Goal: Task Accomplishment & Management: Complete application form

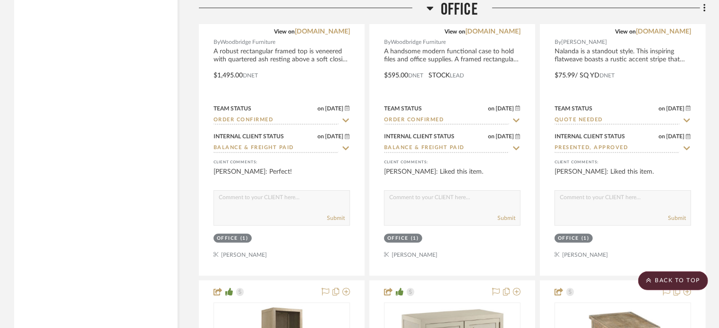
drag, startPoint x: 610, startPoint y: 144, endPoint x: 616, endPoint y: 248, distance: 104.6
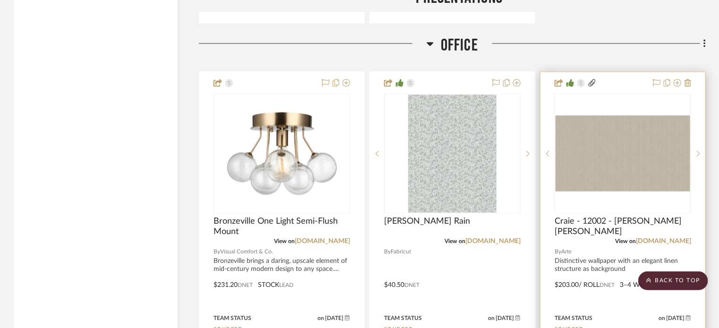
scroll to position [2521, 0]
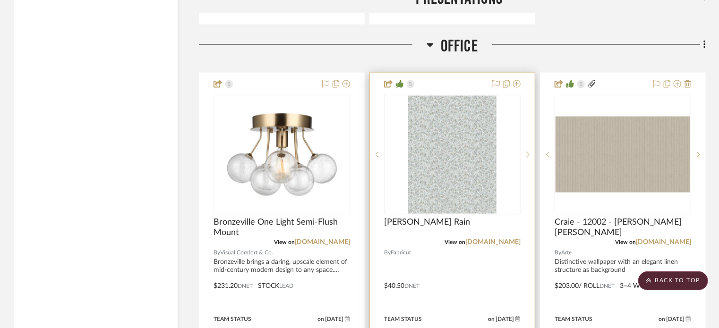
click at [479, 127] on img "0" at bounding box center [452, 155] width 89 height 118
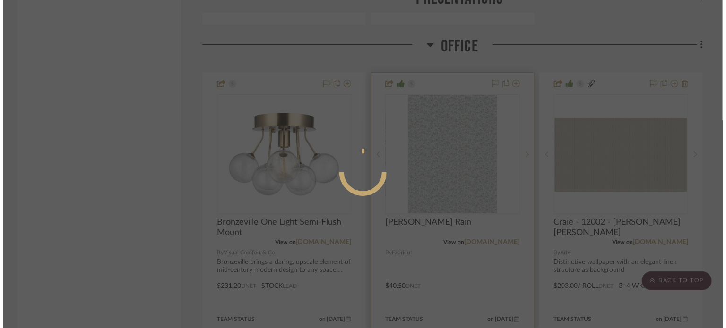
scroll to position [0, 0]
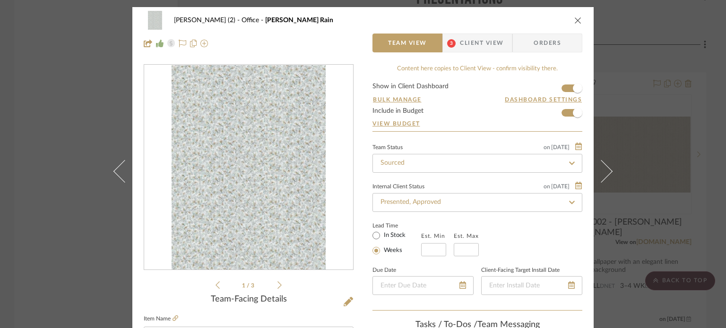
click at [281, 151] on img "0" at bounding box center [249, 167] width 154 height 205
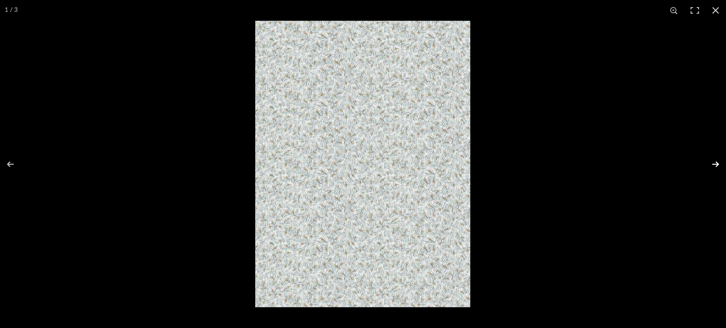
click at [715, 166] on button at bounding box center [709, 164] width 33 height 47
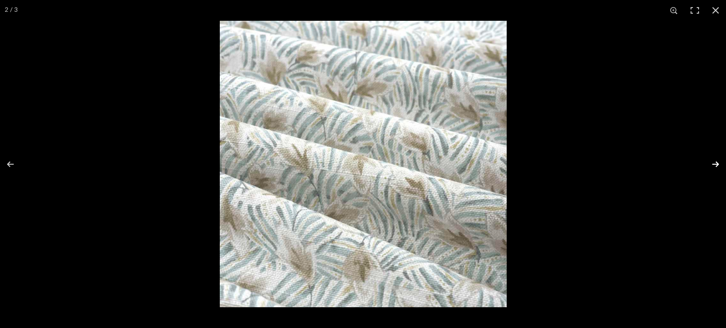
click at [715, 166] on button at bounding box center [709, 164] width 33 height 47
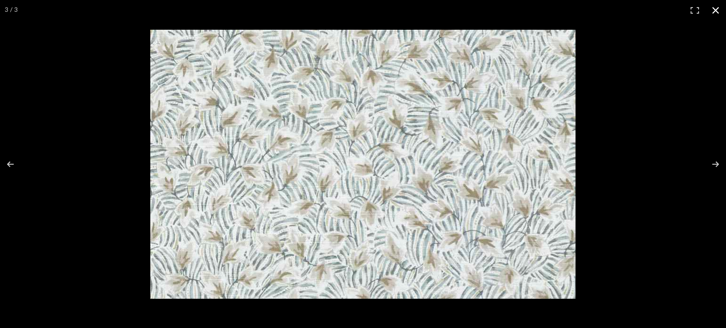
click at [649, 81] on div at bounding box center [490, 184] width 681 height 309
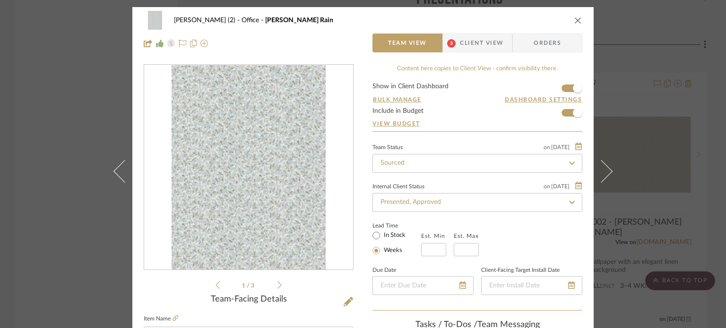
click at [653, 55] on div "[PERSON_NAME] (2) Office [PERSON_NAME] Rain Team View 3 Client View Orders 1 / …" at bounding box center [363, 164] width 726 height 328
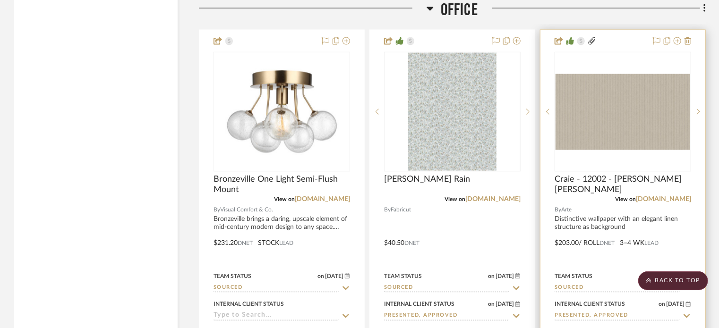
scroll to position [2568, 0]
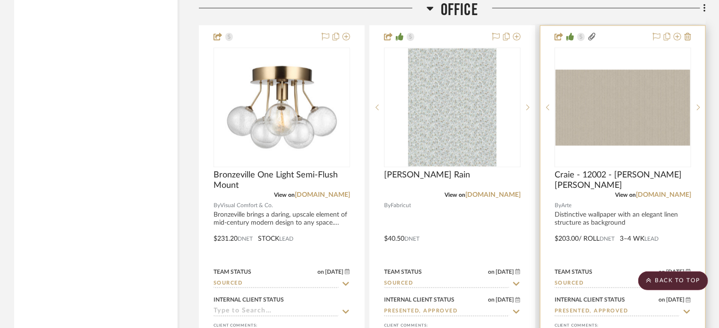
click at [588, 107] on img "0" at bounding box center [623, 107] width 135 height 76
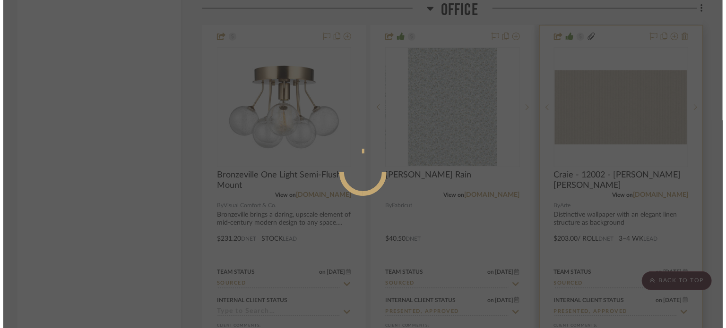
scroll to position [0, 0]
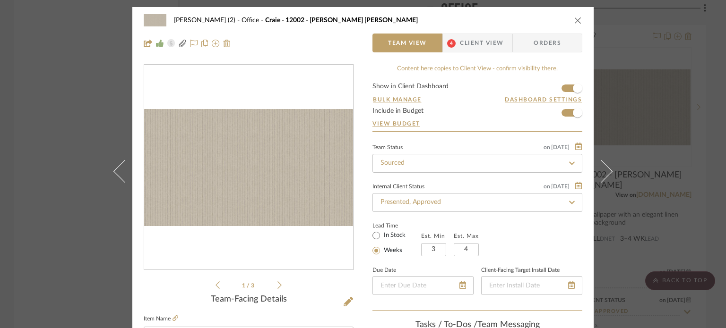
click at [569, 26] on div "[PERSON_NAME] (2) Office Craie - 12002 - [PERSON_NAME][GEOGRAPHIC_DATA][PERSON_…" at bounding box center [363, 20] width 438 height 19
click at [575, 21] on icon "close" at bounding box center [578, 21] width 8 height 8
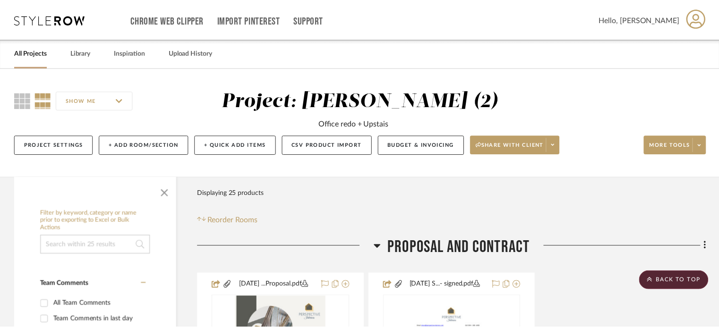
scroll to position [2568, 0]
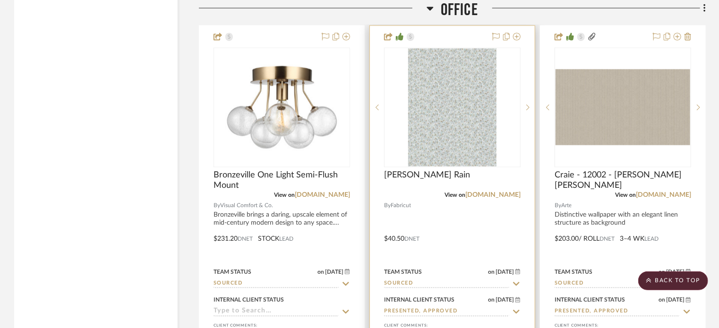
click at [487, 92] on img "0" at bounding box center [452, 108] width 89 height 118
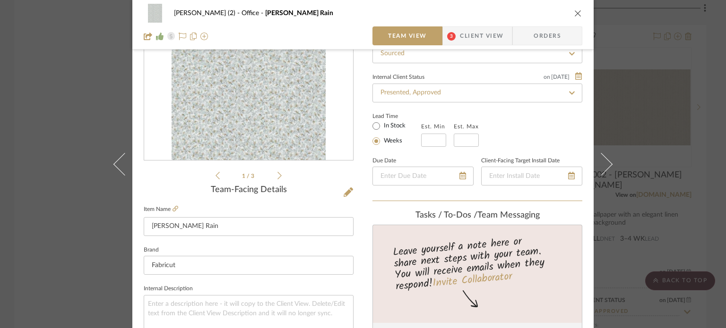
scroll to position [0, 0]
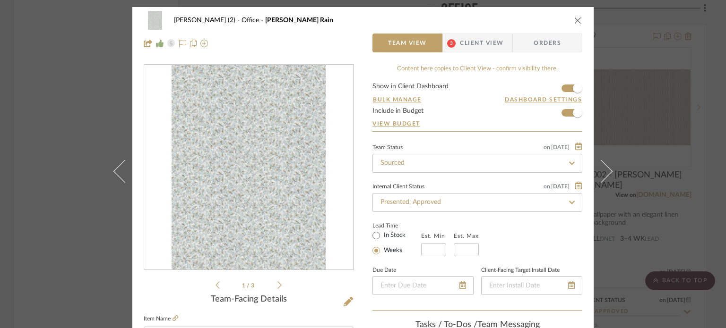
click at [574, 16] on button "close" at bounding box center [578, 20] width 9 height 9
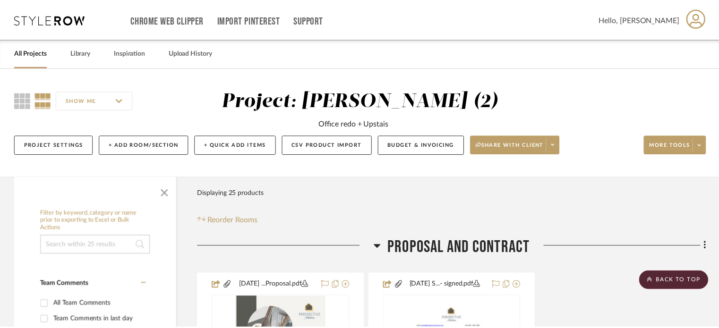
scroll to position [2568, 0]
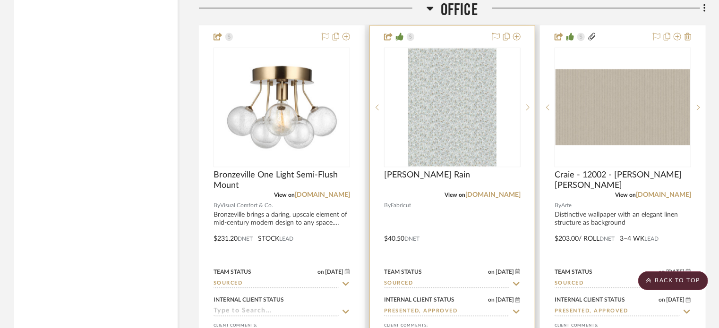
click at [443, 140] on img "0" at bounding box center [452, 108] width 89 height 118
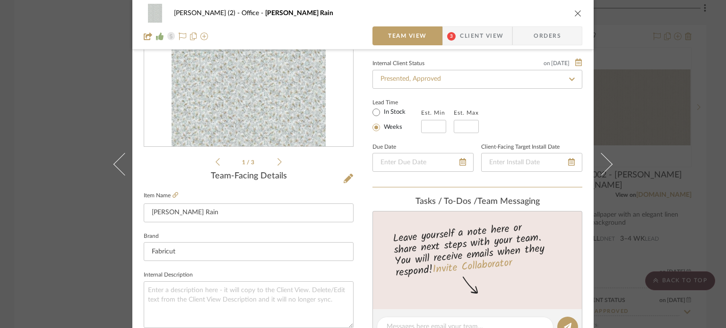
scroll to position [142, 0]
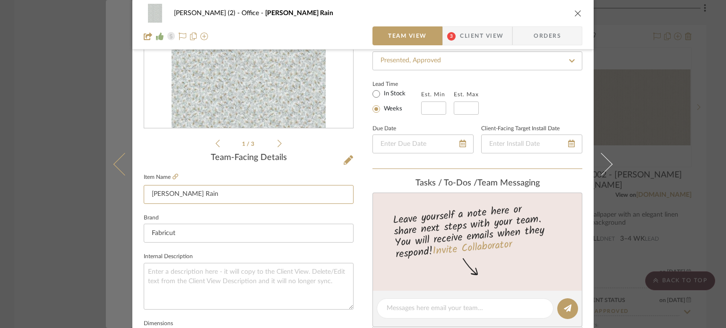
drag, startPoint x: 209, startPoint y: 197, endPoint x: 122, endPoint y: 195, distance: 86.5
click at [122, 195] on mat-dialog-content "[PERSON_NAME] (2) Office [PERSON_NAME] Rain Team View 3 Client View Orders 1 / …" at bounding box center [363, 301] width 514 height 873
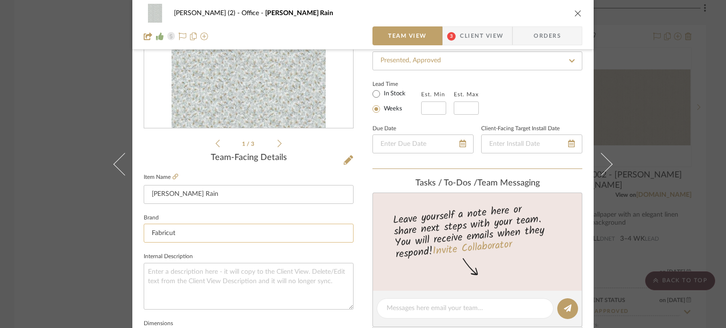
click at [197, 230] on input "Fabricut" at bounding box center [249, 233] width 210 height 19
drag, startPoint x: 187, startPoint y: 235, endPoint x: 96, endPoint y: 234, distance: 90.7
click at [96, 234] on div "[PERSON_NAME] (2) Office [PERSON_NAME] Rain Team View 3 Client View Orders 1 / …" at bounding box center [363, 164] width 726 height 328
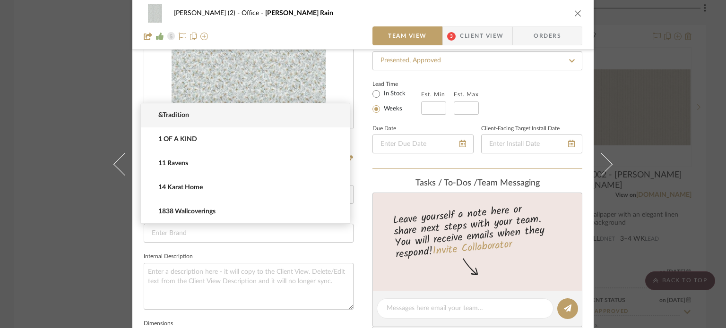
click at [661, 156] on div "[PERSON_NAME] (2) Office [PERSON_NAME] Rain Team View 3 Client View Orders 1 / …" at bounding box center [363, 164] width 726 height 328
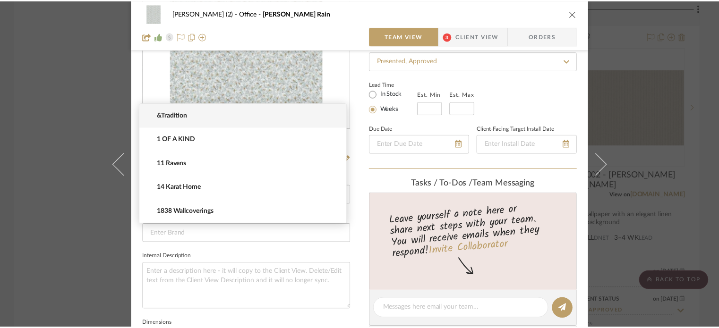
scroll to position [2568, 0]
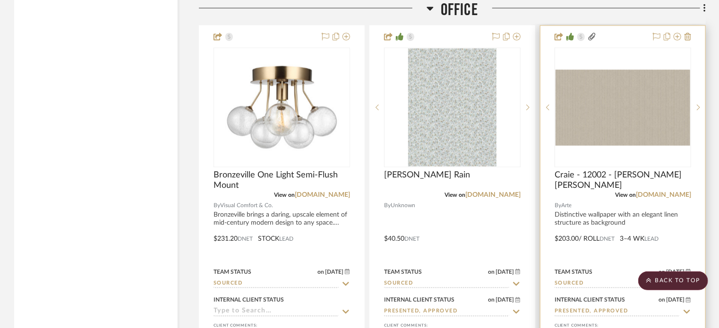
click at [603, 118] on img "0" at bounding box center [623, 107] width 135 height 76
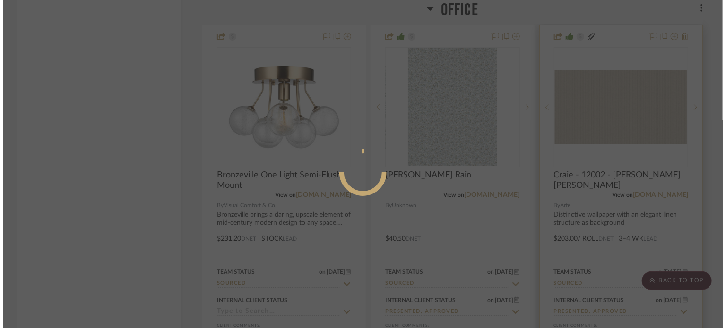
scroll to position [0, 0]
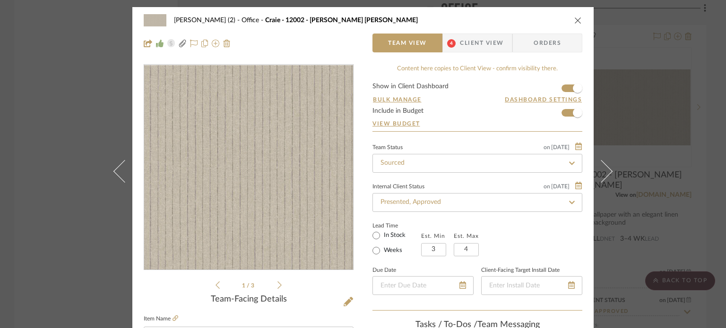
click at [289, 141] on img "0" at bounding box center [248, 168] width 209 height 118
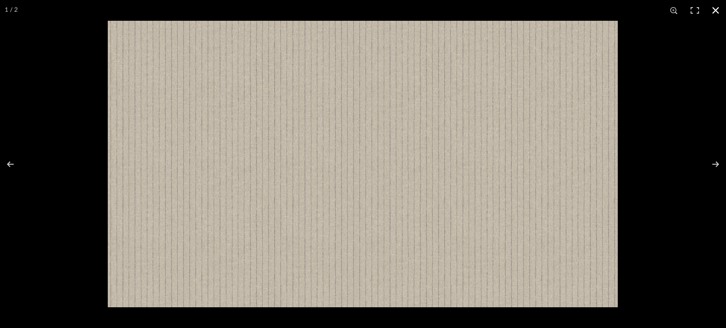
click at [664, 194] on div at bounding box center [471, 185] width 726 height 328
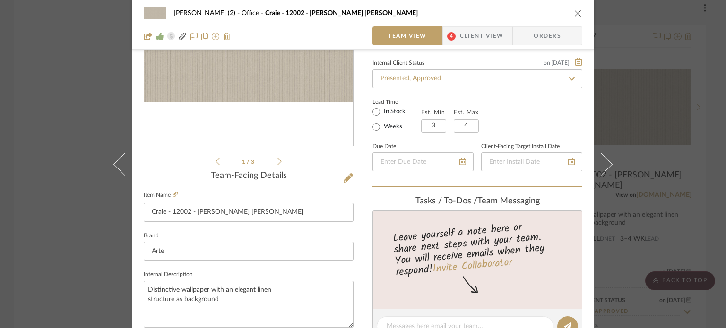
scroll to position [142, 0]
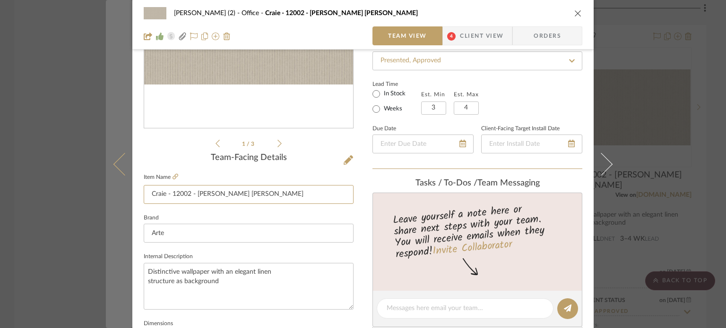
drag, startPoint x: 263, startPoint y: 197, endPoint x: 125, endPoint y: 196, distance: 138.0
click at [125, 196] on mat-dialog-content "[PERSON_NAME] (2) Office Craie - 12002 - [PERSON_NAME] [PERSON_NAME] Team View …" at bounding box center [363, 301] width 514 height 873
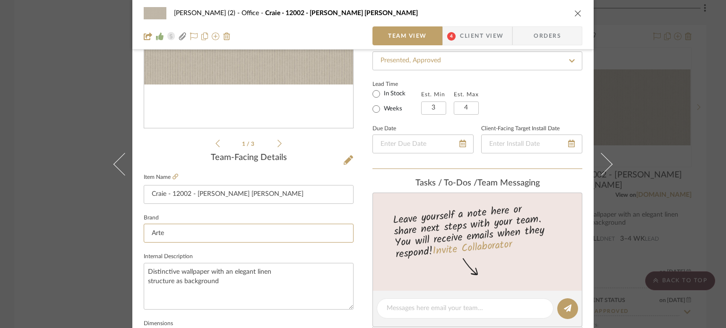
drag, startPoint x: 184, startPoint y: 232, endPoint x: 83, endPoint y: 232, distance: 101.1
click at [83, 232] on div "[PERSON_NAME] (2) Office Craie - 12002 - [PERSON_NAME] [PERSON_NAME] Team View …" at bounding box center [363, 164] width 726 height 328
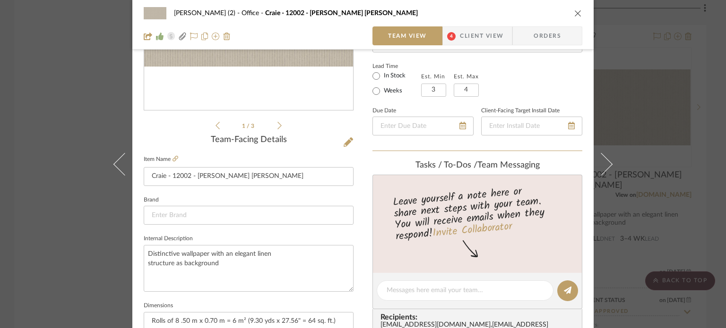
scroll to position [189, 0]
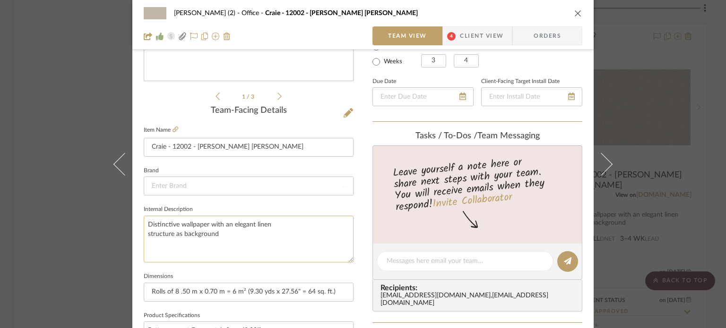
drag, startPoint x: 228, startPoint y: 239, endPoint x: 144, endPoint y: 218, distance: 86.2
click at [144, 218] on textarea "Distinctive wallpaper with an elegant linen structure as background" at bounding box center [249, 239] width 210 height 47
click at [659, 160] on div "[PERSON_NAME] (2) Office Craie - 12002 - [PERSON_NAME] [PERSON_NAME] Team View …" at bounding box center [363, 164] width 726 height 328
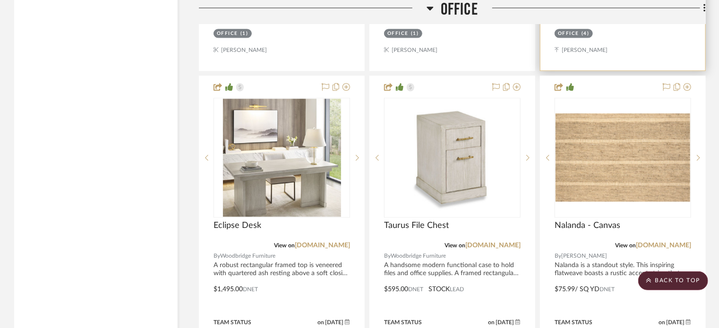
scroll to position [2946, 0]
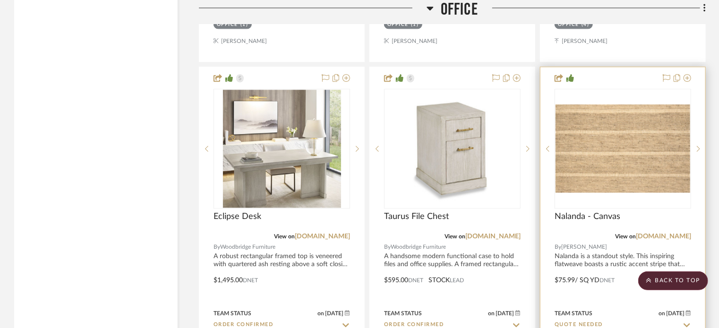
click at [615, 163] on img "0" at bounding box center [623, 148] width 135 height 88
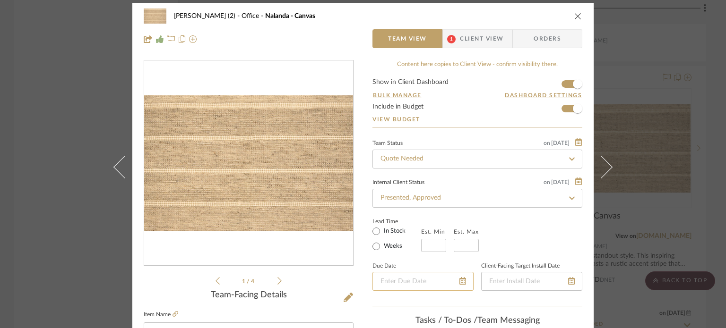
scroll to position [0, 0]
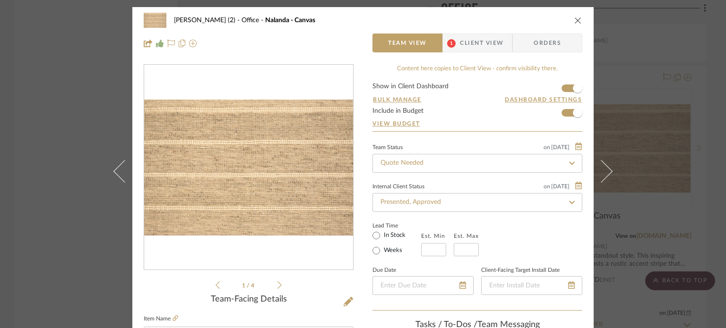
click at [272, 154] on img "0" at bounding box center [248, 168] width 209 height 137
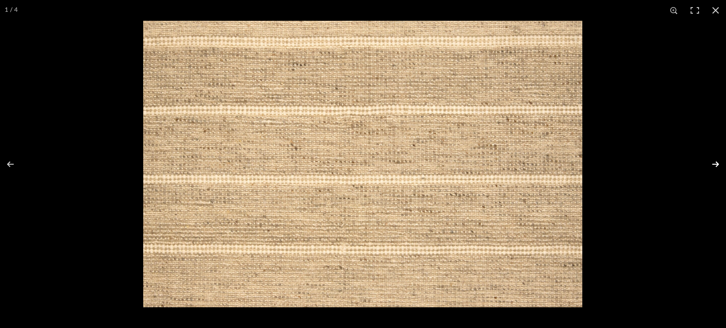
click at [713, 164] on button at bounding box center [709, 164] width 33 height 47
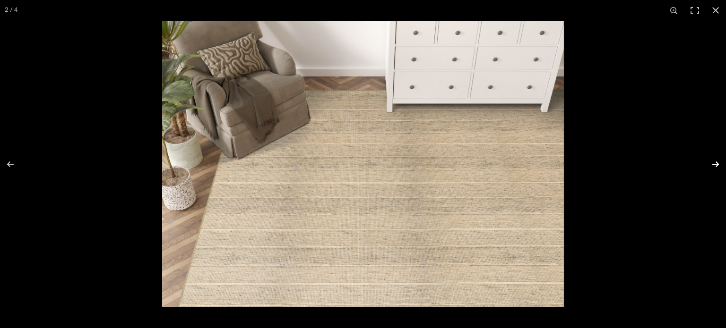
click at [713, 164] on button at bounding box center [709, 164] width 33 height 47
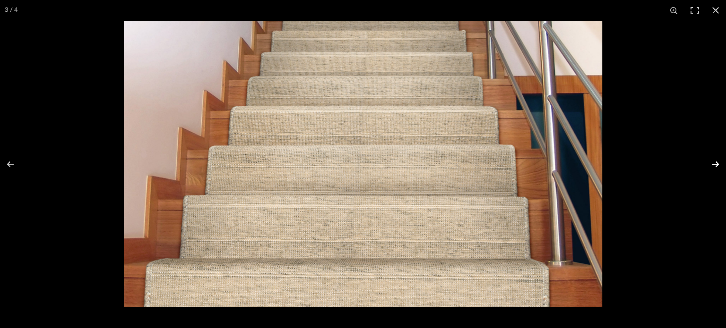
click at [713, 164] on button at bounding box center [709, 164] width 33 height 47
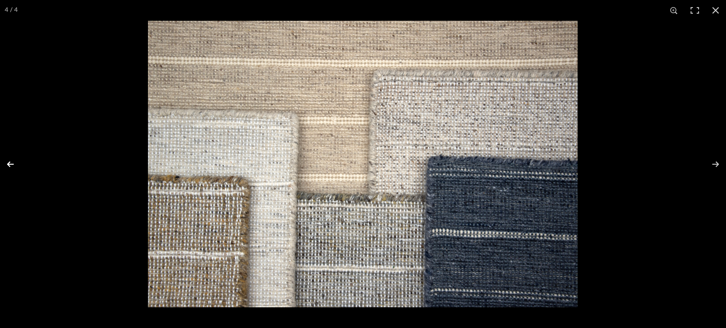
click at [11, 162] on button at bounding box center [16, 164] width 33 height 47
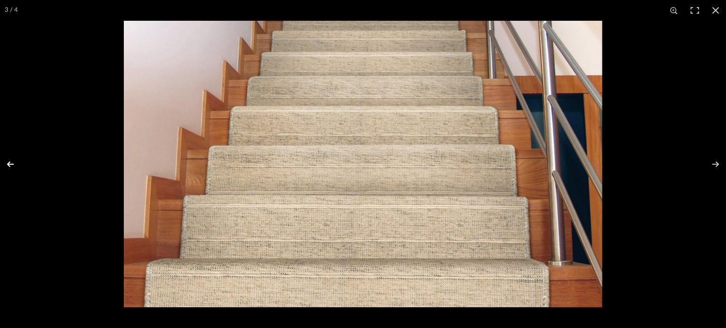
click at [11, 162] on button at bounding box center [16, 164] width 33 height 47
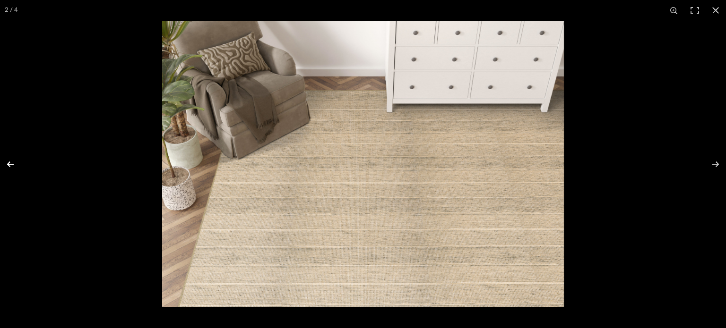
click at [25, 162] on button at bounding box center [16, 164] width 33 height 47
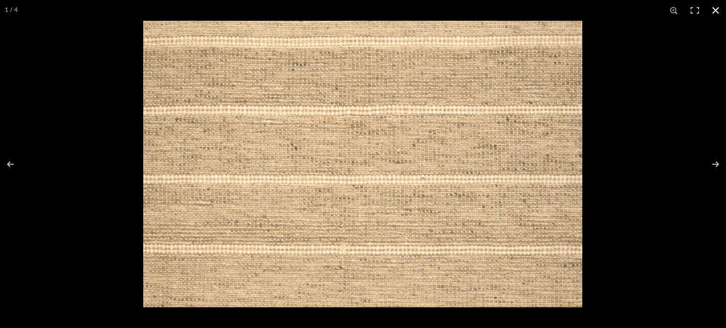
click at [626, 198] on div at bounding box center [506, 185] width 726 height 328
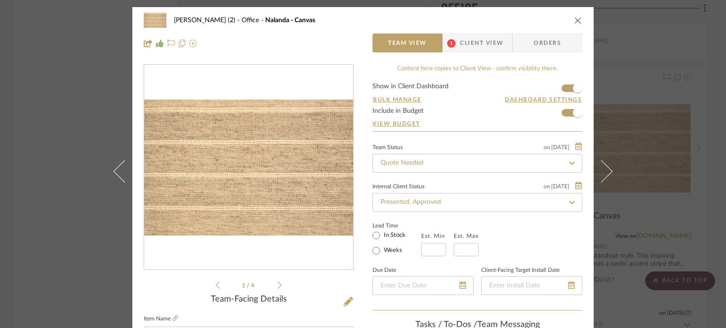
click at [643, 131] on div "[PERSON_NAME] (2) Office Nalanda - Canvas Team View 1 Client View Orders 1 / 4 …" at bounding box center [363, 164] width 726 height 328
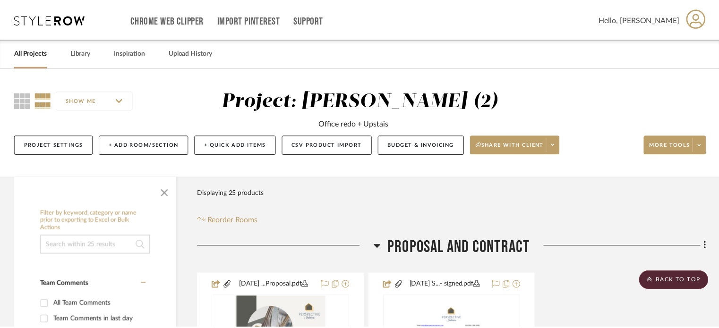
scroll to position [2946, 0]
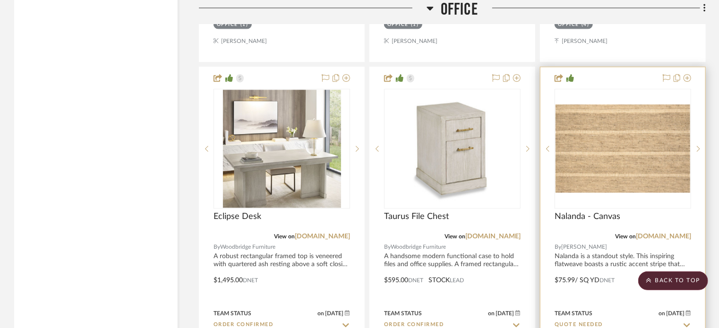
click at [639, 134] on img "0" at bounding box center [623, 148] width 135 height 88
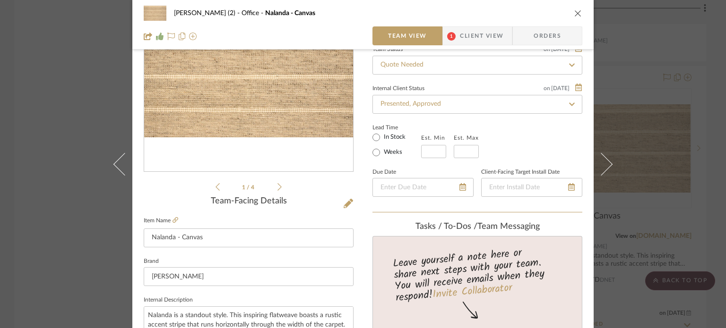
scroll to position [94, 0]
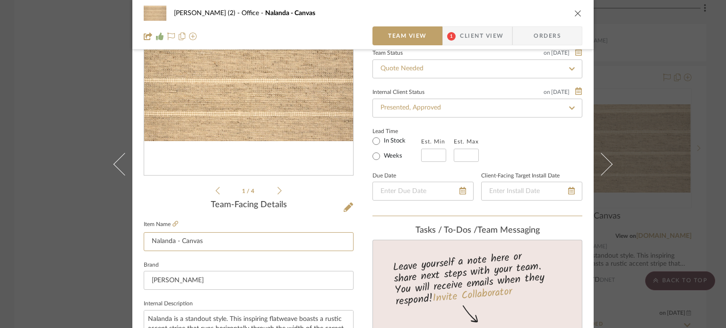
drag, startPoint x: 148, startPoint y: 245, endPoint x: 61, endPoint y: 246, distance: 86.9
click at [64, 246] on div "[PERSON_NAME] (2) Office Nalanda - Canvas Team View 1 Client View Orders 1 / 4 …" at bounding box center [363, 164] width 726 height 328
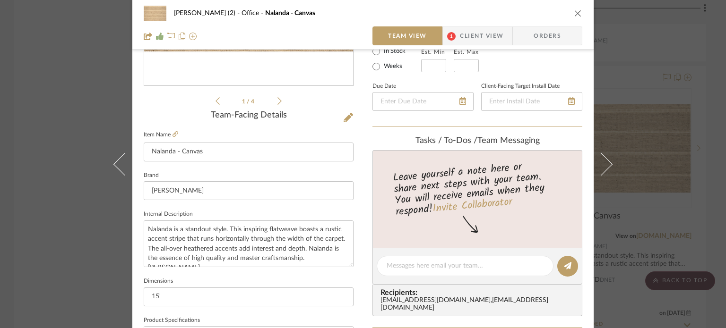
scroll to position [189, 0]
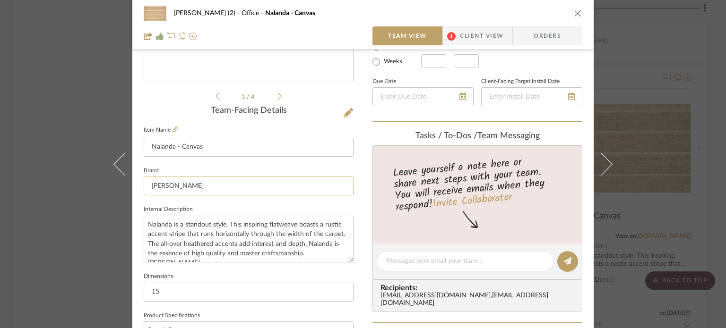
click at [180, 184] on input "[PERSON_NAME]" at bounding box center [249, 186] width 210 height 19
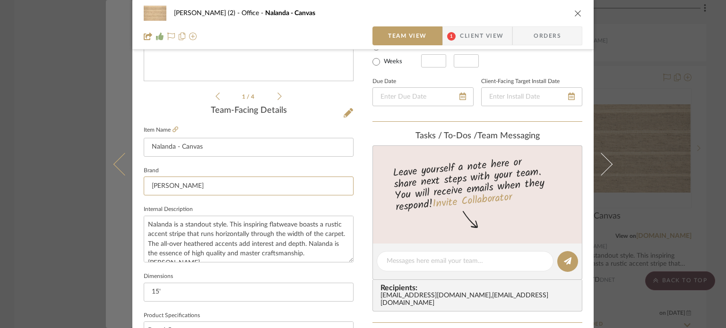
drag, startPoint x: 174, startPoint y: 186, endPoint x: 125, endPoint y: 183, distance: 49.2
click at [125, 183] on mat-dialog-content "[PERSON_NAME] (2) Office Nalanda - Canvas Team View 1 Client View Orders 1 / 4 …" at bounding box center [363, 254] width 514 height 873
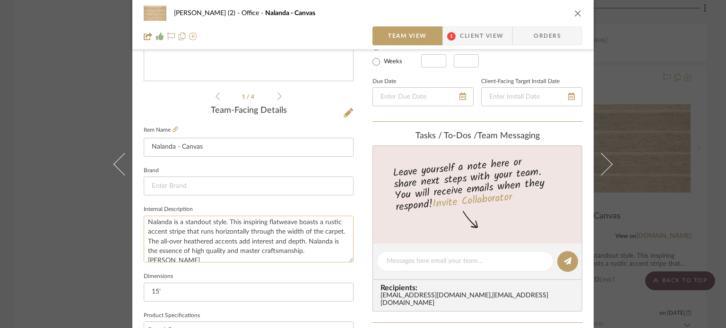
scroll to position [0, 0]
click at [209, 224] on textarea "Nalanda is a standout style. This inspiring flatweave boasts a rustic accent st…" at bounding box center [249, 239] width 210 height 47
drag, startPoint x: 146, startPoint y: 223, endPoint x: 303, endPoint y: 244, distance: 157.7
click at [303, 244] on textarea "Nalanda is a standout style. This inspiring flatweave boasts a rustic accent st…" at bounding box center [249, 239] width 210 height 47
